Goal: Information Seeking & Learning: Learn about a topic

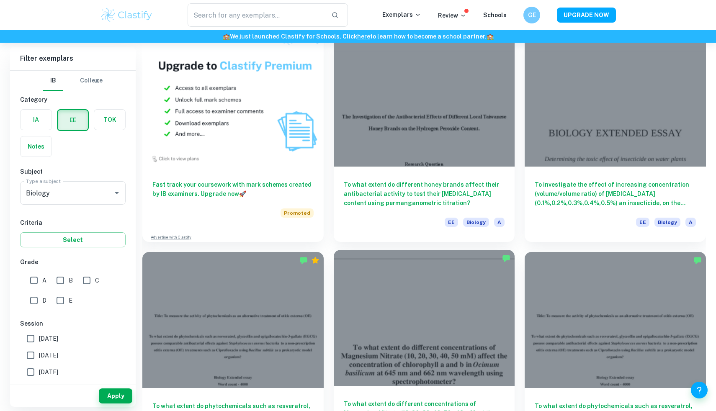
scroll to position [533, 0]
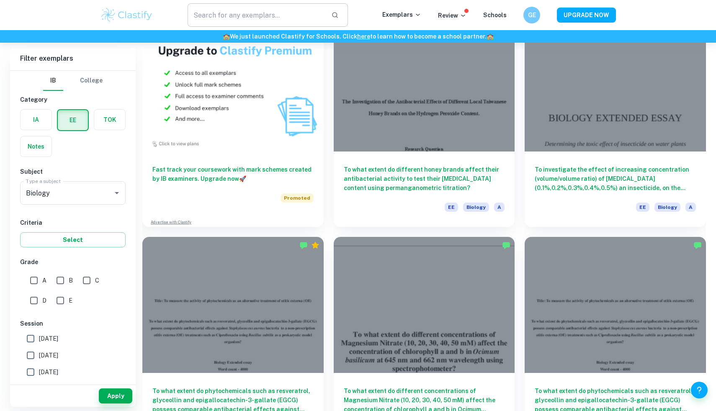
click at [254, 21] on input "text" at bounding box center [256, 14] width 137 height 23
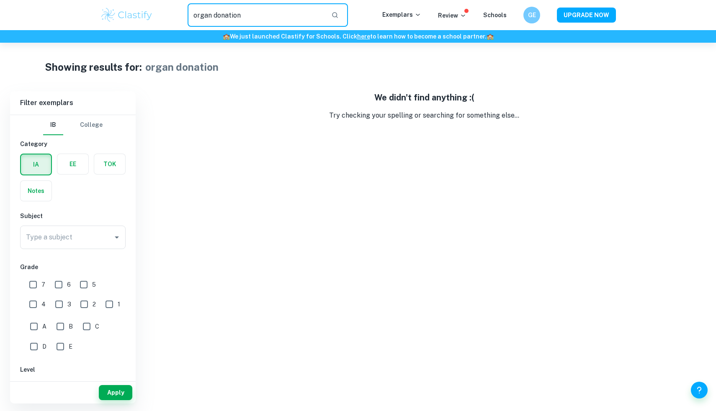
click at [295, 15] on input "organ donation" at bounding box center [256, 14] width 137 height 23
type input "organ"
click at [70, 159] on label "button" at bounding box center [72, 164] width 31 height 20
click at [0, 0] on input "radio" at bounding box center [0, 0] width 0 height 0
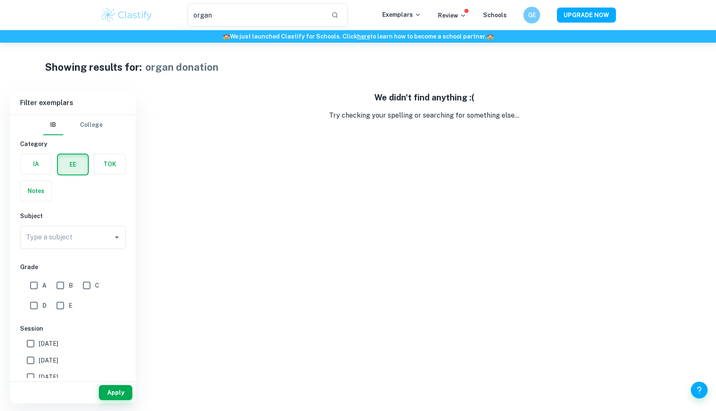
click at [58, 154] on button "EE" at bounding box center [73, 164] width 30 height 20
click at [262, 17] on input "organ" at bounding box center [256, 14] width 137 height 23
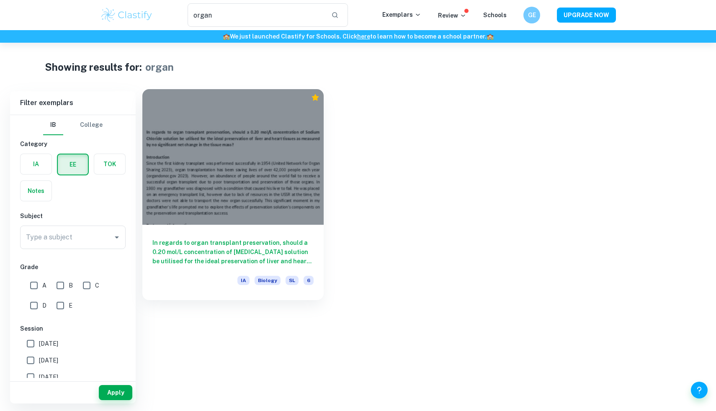
click at [233, 237] on div "In regards to organ transplant preservation, should a 0.20 mol/L concentration …" at bounding box center [232, 262] width 181 height 75
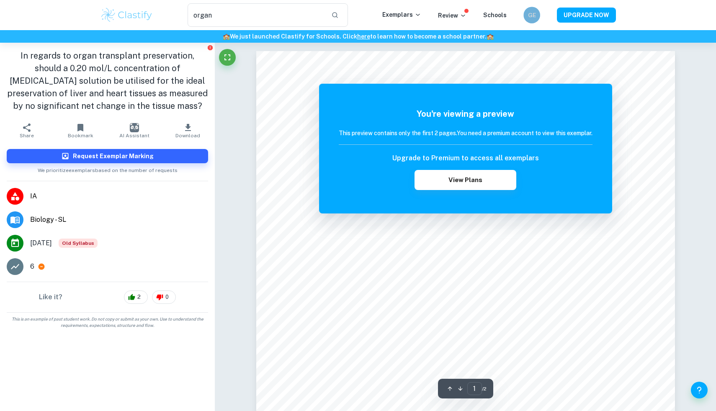
click at [529, 18] on h6 "GE" at bounding box center [532, 14] width 10 height 9
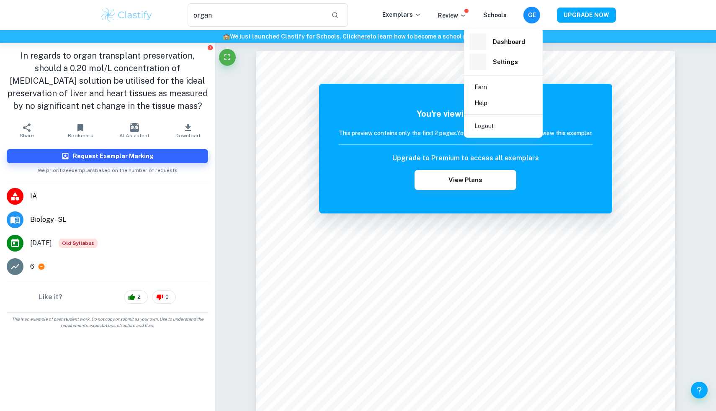
click at [569, 72] on div at bounding box center [358, 205] width 716 height 411
